Goal: Task Accomplishment & Management: Manage account settings

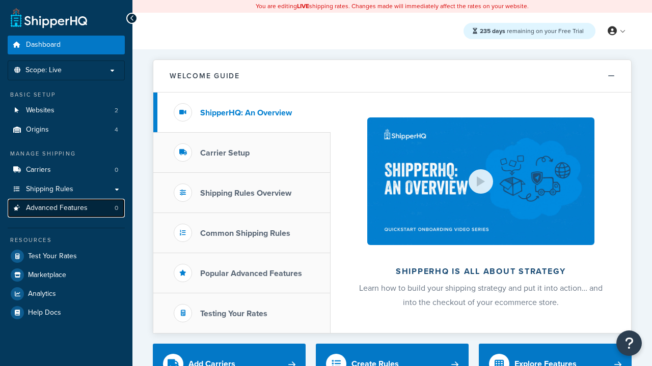
click at [66, 208] on span "Advanced Features" at bounding box center [57, 208] width 62 height 9
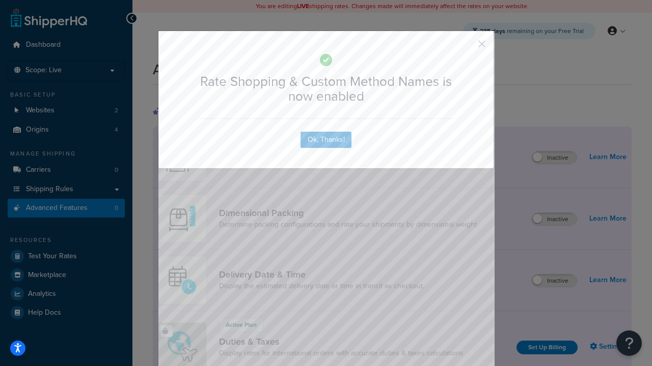
scroll to position [453, 0]
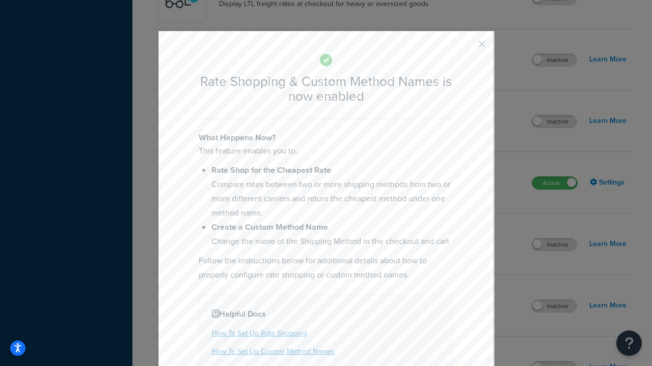
click at [466, 46] on button "button" at bounding box center [466, 47] width 3 height 3
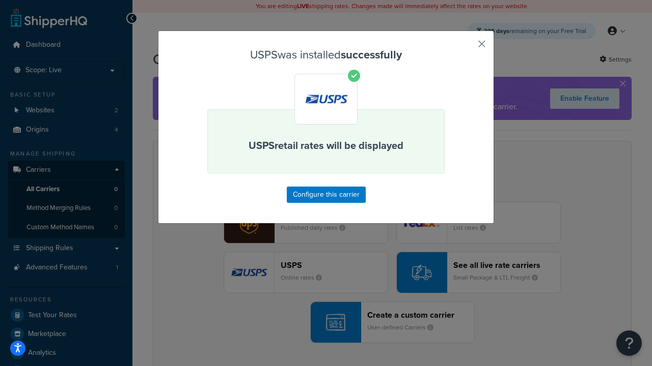
click at [466, 47] on button "button" at bounding box center [466, 47] width 3 height 3
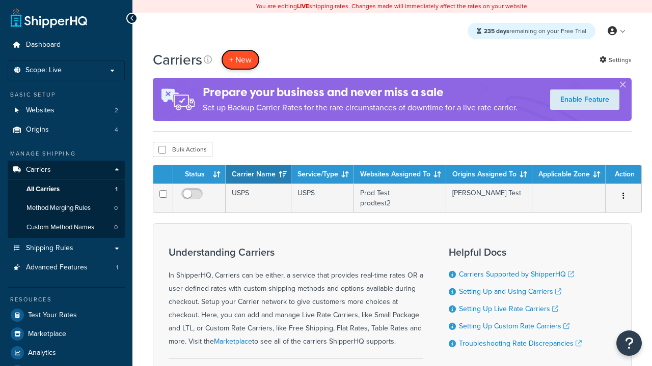
click at [240, 60] on button "+ New" at bounding box center [240, 59] width 39 height 21
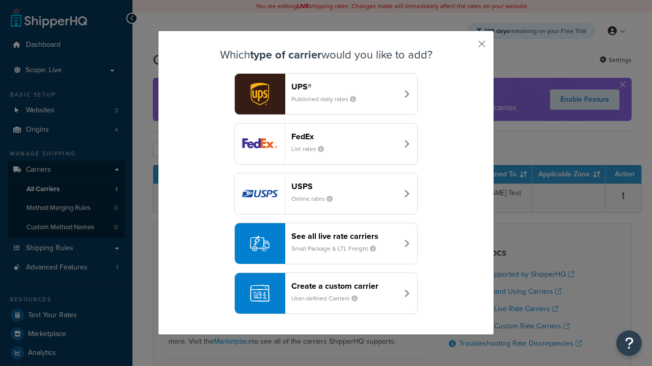
click at [326, 244] on div "See all live rate carriers Small Package & LTL Freight" at bounding box center [344, 244] width 106 height 24
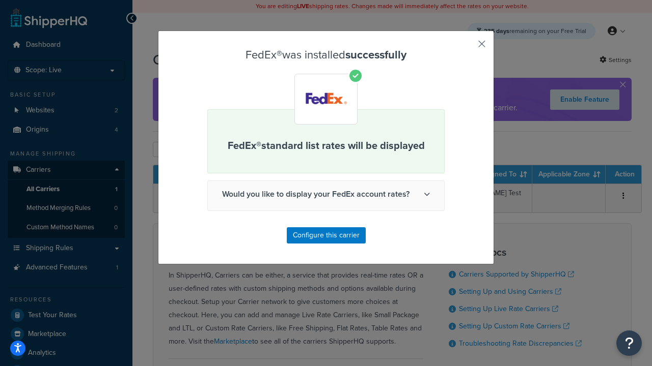
click at [466, 47] on button "button" at bounding box center [466, 47] width 3 height 3
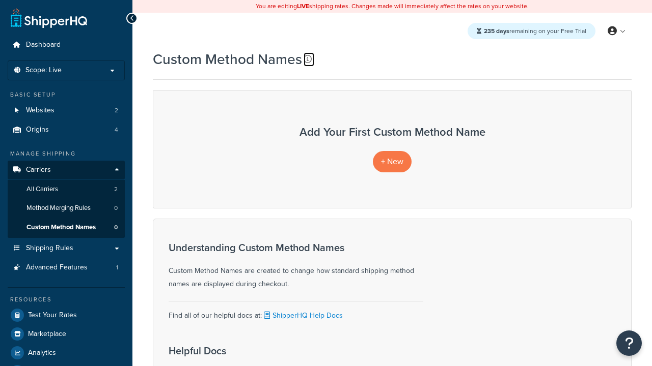
click at [307, 59] on icon at bounding box center [307, 59] width 8 height 8
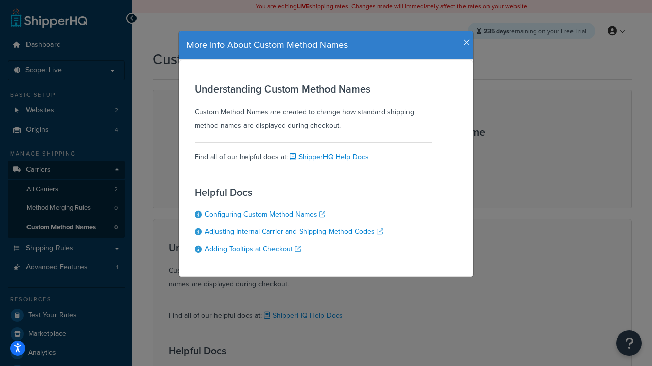
click at [464, 39] on icon "button" at bounding box center [466, 42] width 7 height 9
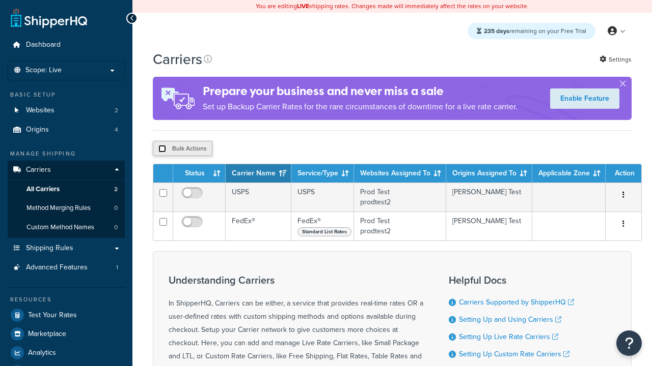
click at [162, 149] on input "checkbox" at bounding box center [162, 149] width 8 height 8
checkbox input "true"
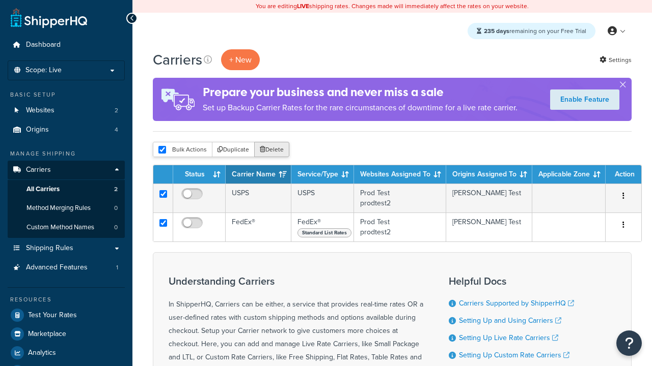
click at [274, 150] on button "Delete" at bounding box center [271, 149] width 35 height 15
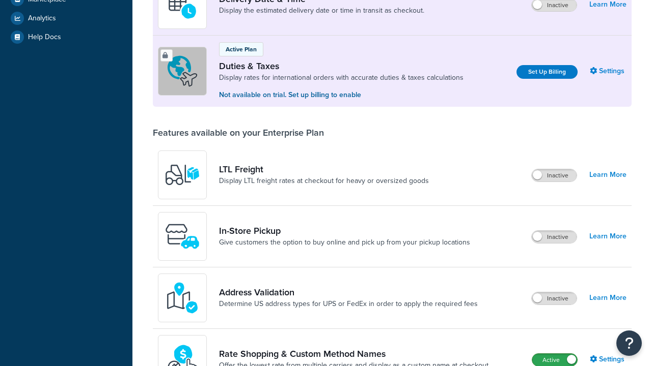
click at [554, 354] on label "Active" at bounding box center [554, 360] width 45 height 12
